Goal: Find specific page/section: Find specific page/section

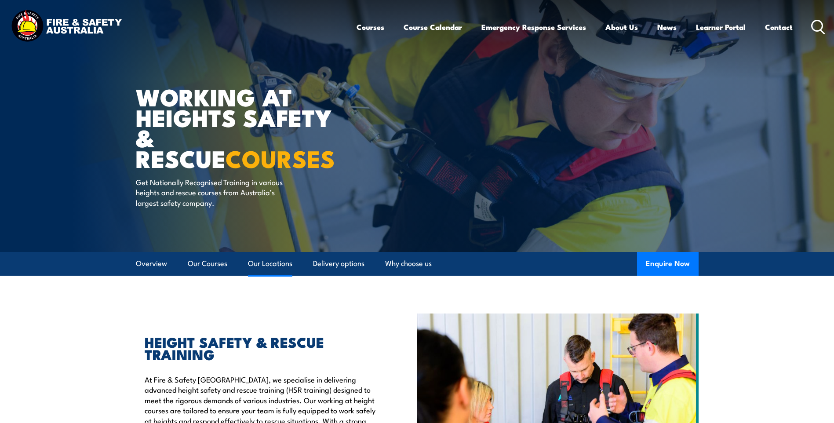
click at [283, 266] on link "Our Locations" at bounding box center [270, 263] width 44 height 23
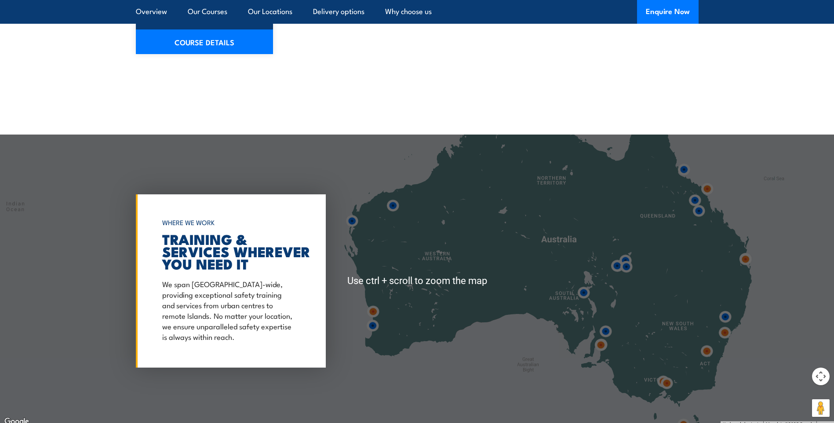
scroll to position [1420, 0]
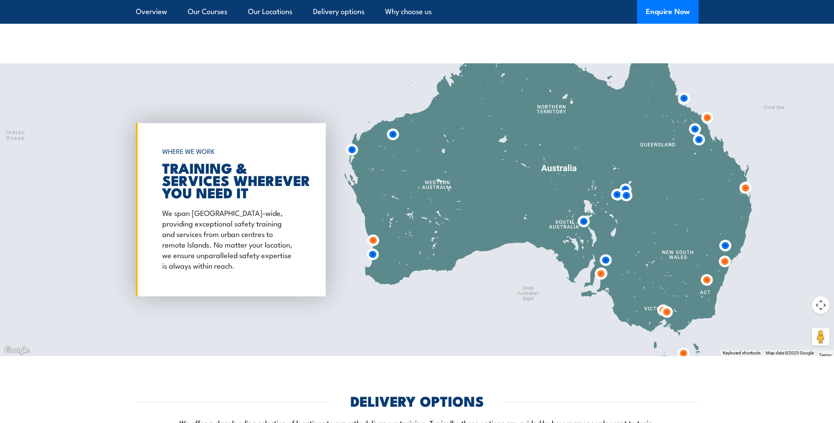
click at [724, 253] on img at bounding box center [724, 261] width 23 height 23
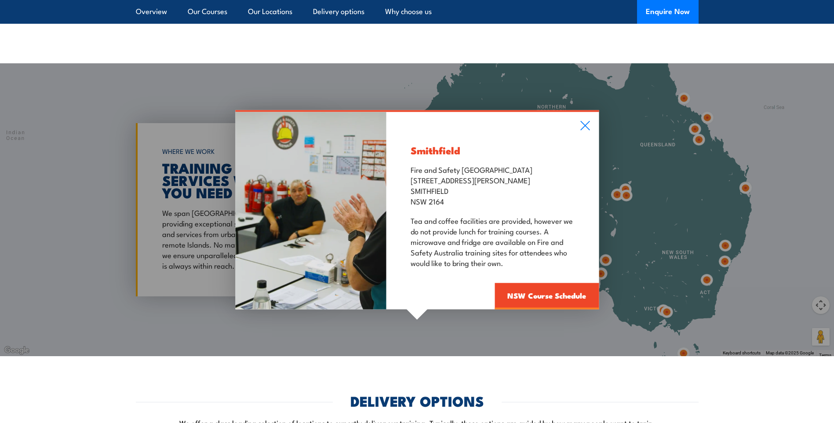
click at [734, 272] on div "Smithfield Fire and Safety Australia Unit 1, 747 The Horsley Drive SMITHFIELD N…" at bounding box center [417, 209] width 834 height 293
click at [722, 235] on div "Smithfield Fire and Safety Australia Unit 1, 747 The Horsley Drive SMITHFIELD N…" at bounding box center [417, 209] width 834 height 293
click at [727, 238] on div "Smithfield Fire and Safety Australia Unit 1, 747 The Horsley Drive SMITHFIELD N…" at bounding box center [417, 209] width 834 height 293
click at [587, 121] on icon at bounding box center [585, 126] width 10 height 10
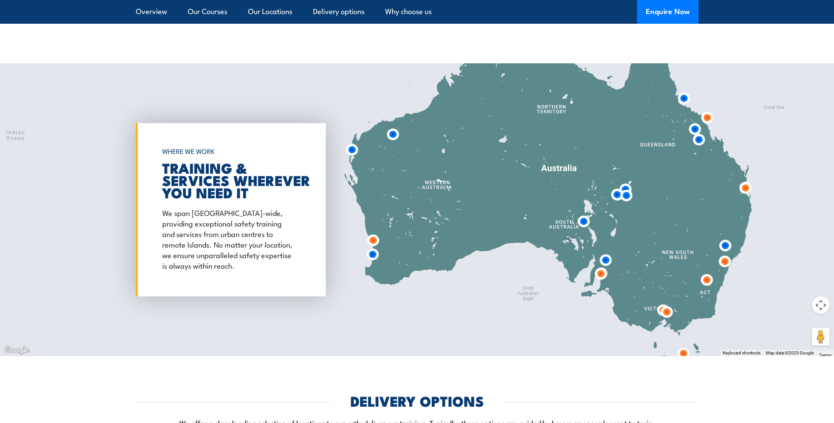
click at [724, 237] on img at bounding box center [725, 245] width 23 height 23
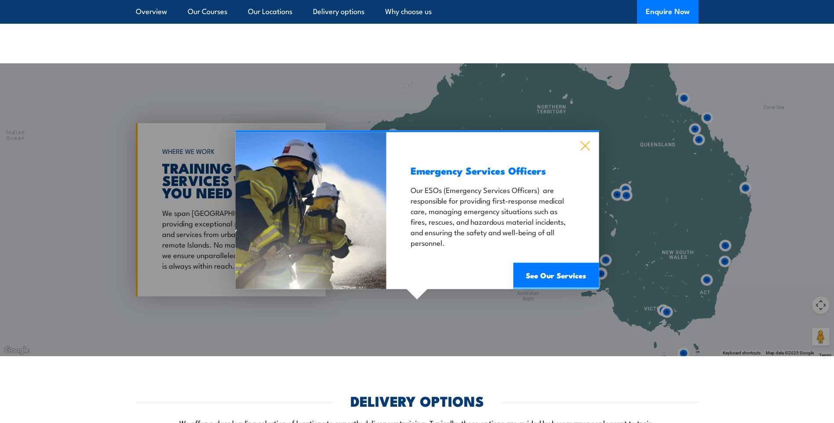
click at [581, 142] on icon at bounding box center [584, 146] width 9 height 9
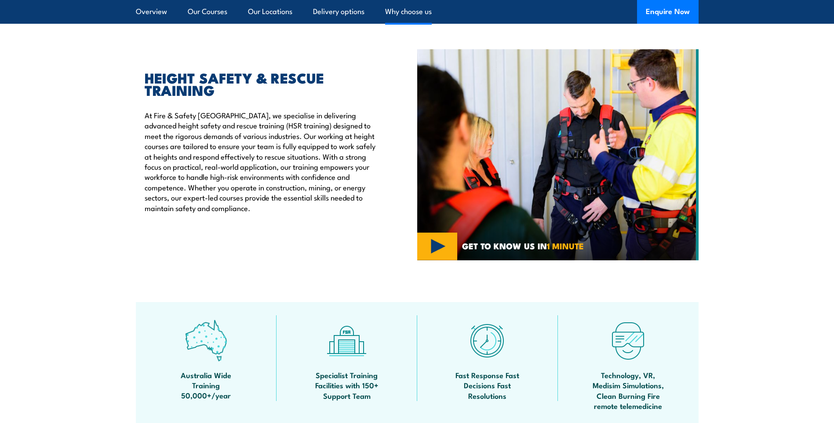
scroll to position [264, 0]
